Goal: Task Accomplishment & Management: Use online tool/utility

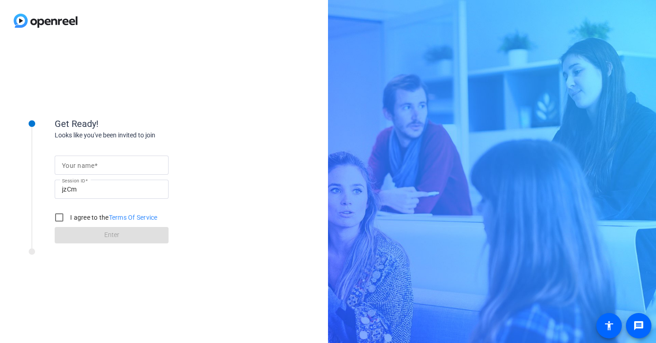
click at [136, 163] on input "Your name" at bounding box center [111, 165] width 99 height 11
click at [135, 164] on input "Your name" at bounding box center [111, 165] width 99 height 11
type input "Megan"
click at [61, 215] on input "I agree to the Terms Of Service" at bounding box center [59, 218] width 18 height 18
checkbox input "true"
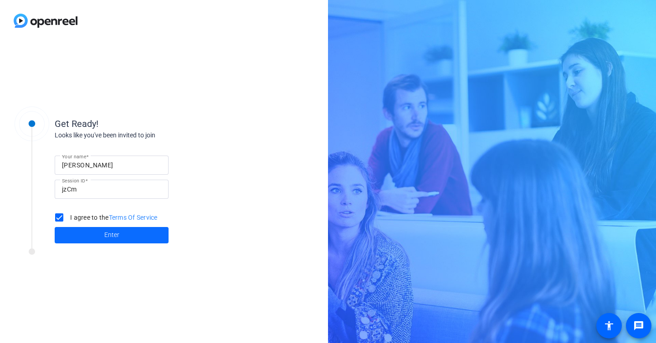
click at [99, 237] on span at bounding box center [112, 236] width 114 height 22
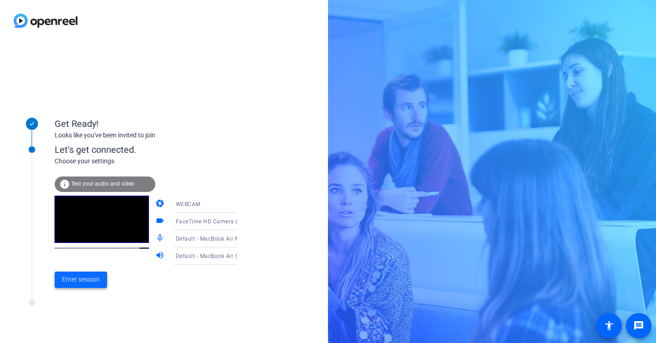
click at [88, 279] on span "Enter session" at bounding box center [81, 280] width 38 height 10
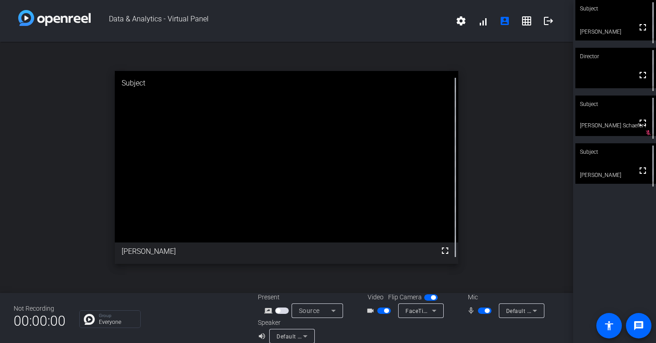
click at [381, 312] on span "button" at bounding box center [384, 311] width 14 height 6
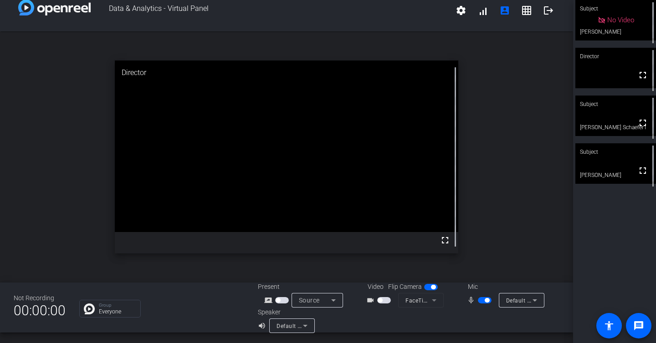
click at [487, 303] on span "button" at bounding box center [485, 300] width 14 height 6
click at [641, 176] on mat-icon "fullscreen" at bounding box center [642, 170] width 11 height 11
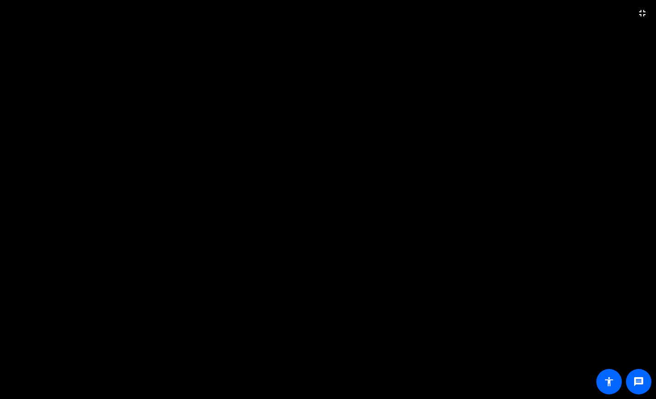
click at [419, 106] on video at bounding box center [328, 199] width 656 height 399
click at [416, 284] on video at bounding box center [328, 199] width 656 height 399
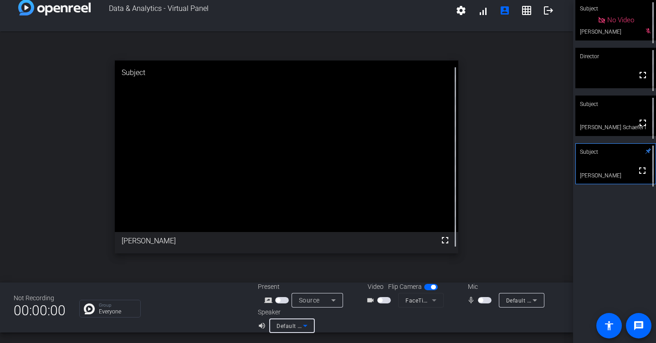
click at [297, 327] on span "Default - MacBook Air Speakers (Built-in)" at bounding box center [330, 325] width 108 height 7
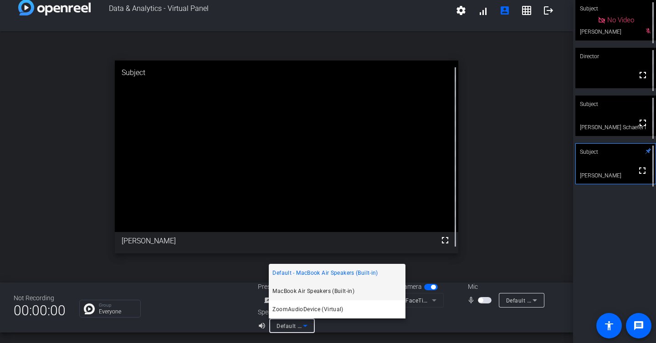
click at [303, 292] on span "MacBook Air Speakers (Built-in)" at bounding box center [313, 291] width 82 height 11
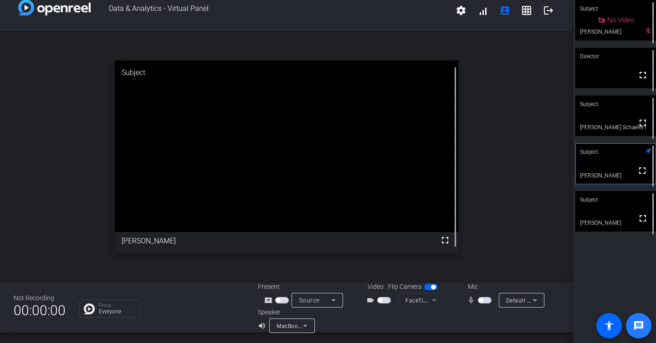
click at [638, 321] on mat-icon "message" at bounding box center [638, 326] width 11 height 11
click at [527, 9] on mat-icon "grid_on" at bounding box center [526, 10] width 11 height 11
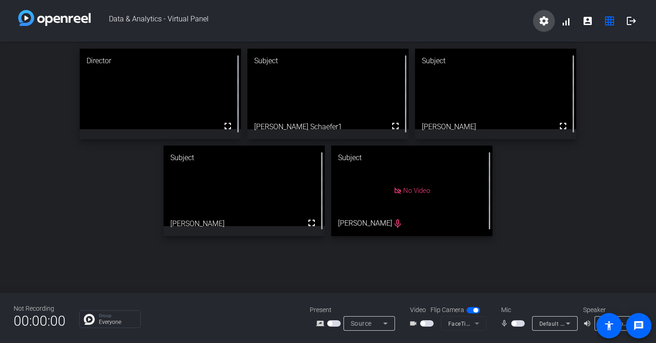
click at [547, 20] on mat-icon "settings" at bounding box center [543, 20] width 11 height 11
click at [547, 20] on div at bounding box center [328, 171] width 656 height 343
click at [568, 22] on span at bounding box center [566, 21] width 22 height 22
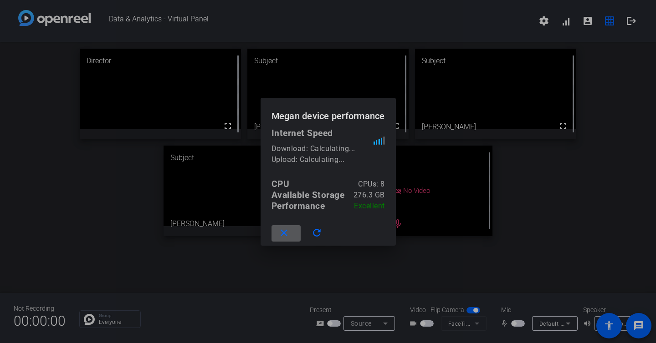
click at [535, 185] on div at bounding box center [328, 171] width 656 height 343
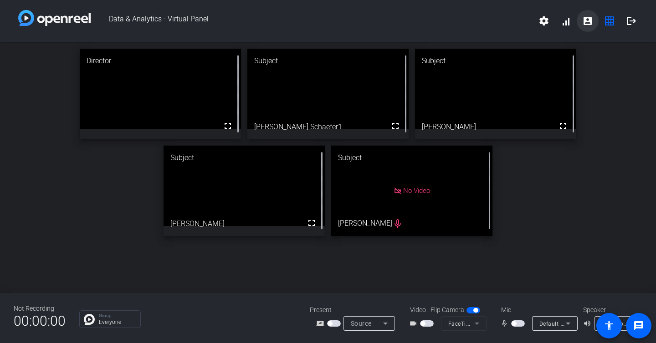
click at [583, 19] on mat-icon "account_box" at bounding box center [587, 20] width 11 height 11
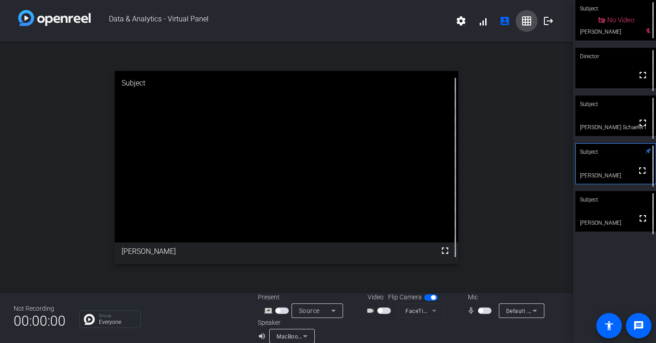
click at [531, 20] on mat-icon "grid_on" at bounding box center [526, 20] width 11 height 11
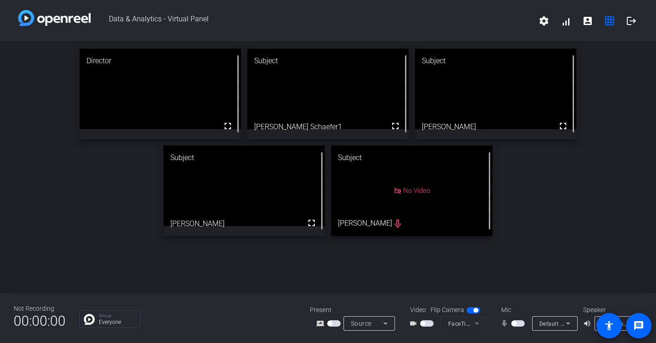
click at [517, 324] on span "button" at bounding box center [518, 324] width 14 height 6
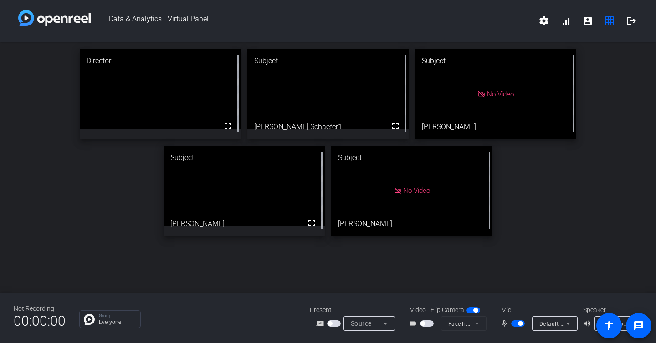
click at [517, 317] on div "mic_none Default - AirPods" at bounding box center [537, 324] width 91 height 15
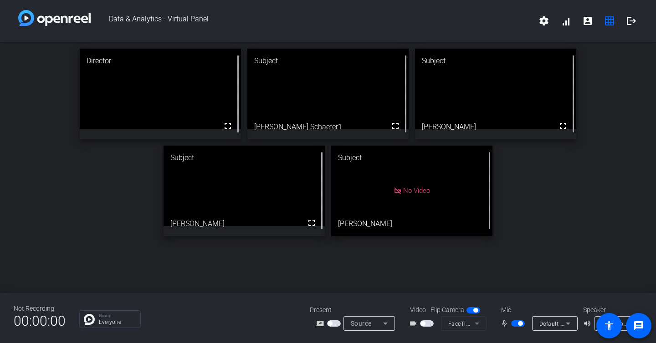
click at [517, 324] on span "button" at bounding box center [518, 324] width 14 height 6
click at [517, 323] on span "button" at bounding box center [518, 324] width 14 height 6
click at [513, 308] on div "Mic" at bounding box center [537, 311] width 91 height 10
click at [519, 325] on span "button" at bounding box center [520, 324] width 5 height 5
click at [519, 325] on span "button" at bounding box center [518, 324] width 14 height 6
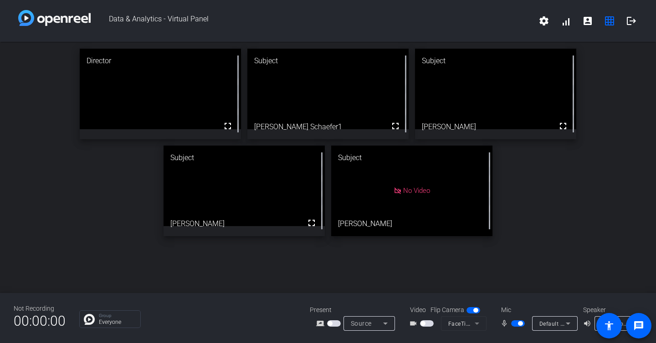
click at [519, 325] on span "button" at bounding box center [520, 324] width 5 height 5
click at [519, 325] on span "button" at bounding box center [518, 324] width 14 height 6
click at [519, 325] on span "button" at bounding box center [520, 324] width 5 height 5
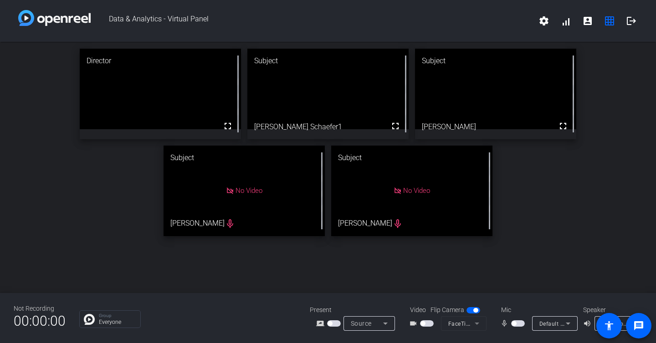
click at [515, 326] on span "button" at bounding box center [514, 324] width 5 height 5
click at [515, 326] on span "button" at bounding box center [518, 324] width 14 height 6
click at [567, 221] on div "Director fullscreen Subject fullscreen Daniel Schaefer1 Subject fullscreen Mich…" at bounding box center [328, 142] width 656 height 201
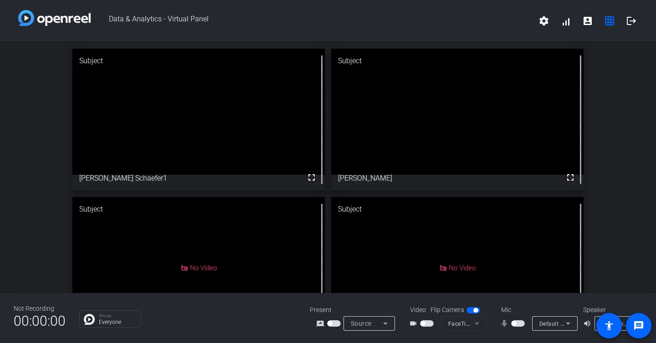
click at [519, 324] on span "button" at bounding box center [518, 324] width 14 height 6
click at [624, 317] on div "MacBook Air Speakers (Built-in)" at bounding box center [617, 324] width 31 height 15
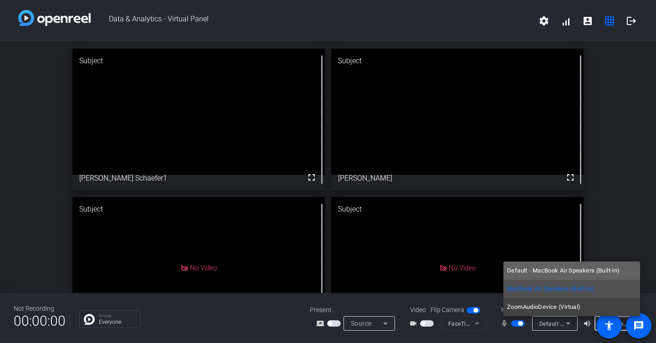
click at [559, 271] on span "Default - MacBook Air Speakers (Built-in)" at bounding box center [563, 271] width 113 height 11
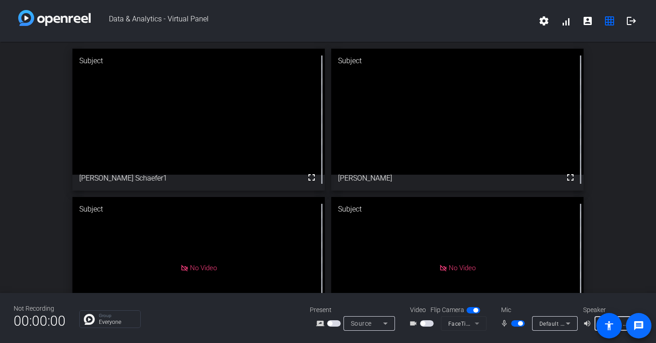
click at [626, 321] on span at bounding box center [639, 326] width 26 height 26
click at [624, 319] on div "Default - MacBook Air Speakers (Built-in)" at bounding box center [615, 323] width 26 height 11
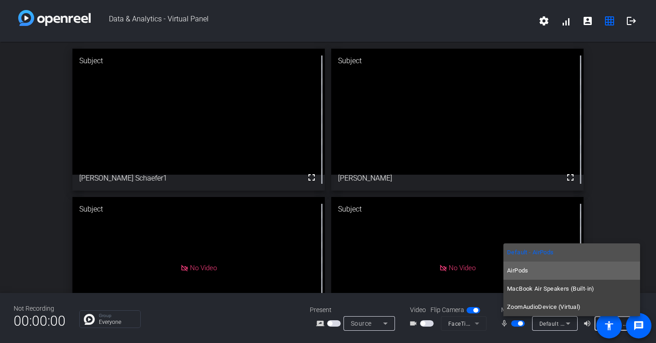
click at [547, 270] on mat-option "AirPods" at bounding box center [571, 271] width 137 height 18
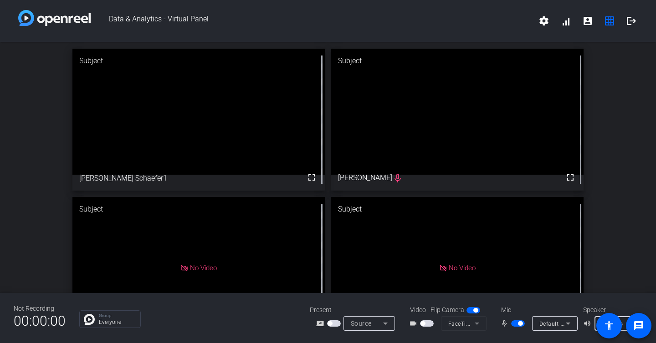
click at [514, 323] on span "button" at bounding box center [518, 324] width 14 height 6
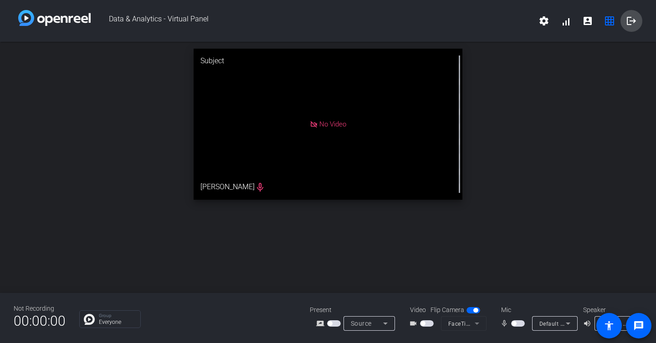
click at [629, 27] on span at bounding box center [631, 21] width 22 height 22
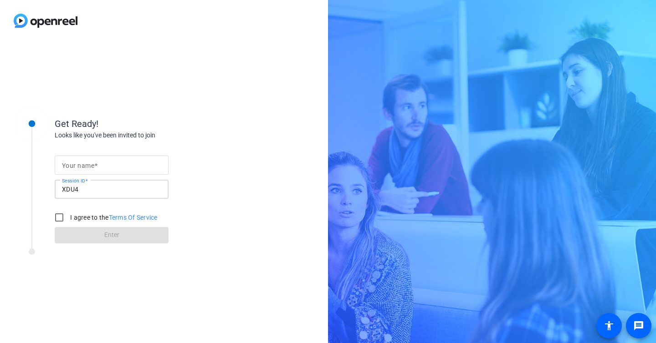
click at [128, 189] on input "XDU4" at bounding box center [111, 189] width 99 height 11
click at [129, 161] on input "Your name" at bounding box center [111, 165] width 99 height 11
type input "[PERSON_NAME]"
click at [61, 215] on input "I agree to the Terms Of Service" at bounding box center [59, 218] width 18 height 18
checkbox input "true"
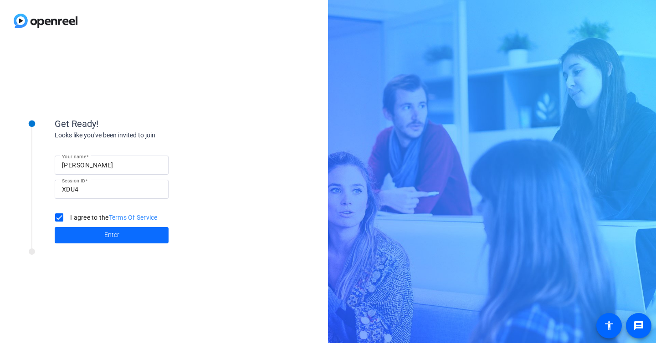
click at [92, 233] on span at bounding box center [112, 236] width 114 height 22
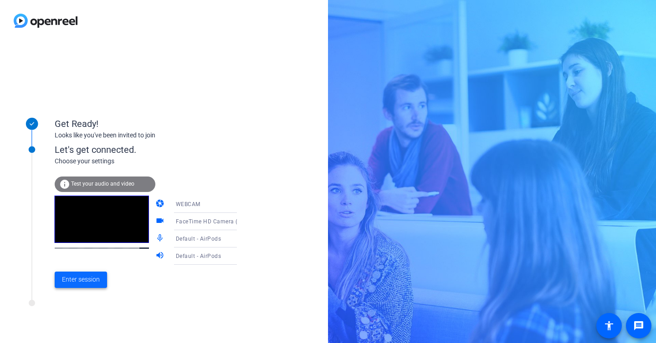
click at [77, 281] on span "Enter session" at bounding box center [81, 280] width 38 height 10
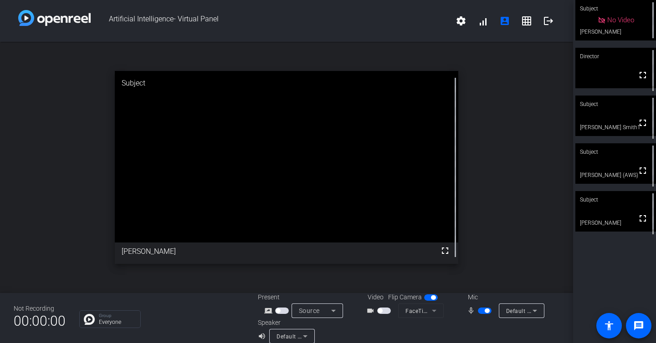
click at [485, 311] on span "button" at bounding box center [487, 311] width 5 height 5
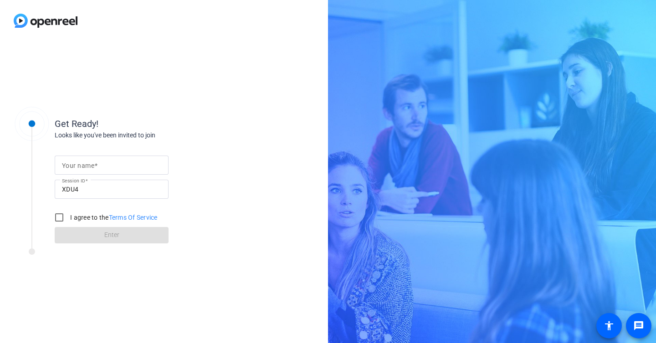
click at [99, 163] on input "Your name" at bounding box center [111, 165] width 99 height 11
type input "[PERSON_NAME]"
click at [57, 219] on input "I agree to the Terms Of Service" at bounding box center [59, 218] width 18 height 18
checkbox input "true"
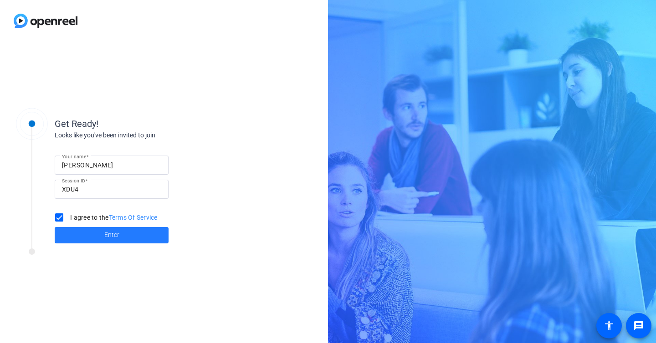
click at [79, 230] on span at bounding box center [112, 236] width 114 height 22
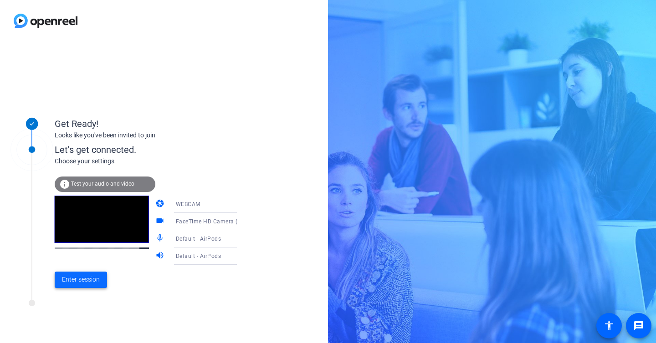
click at [92, 279] on span "Enter session" at bounding box center [81, 280] width 38 height 10
